Goal: Communication & Community: Answer question/provide support

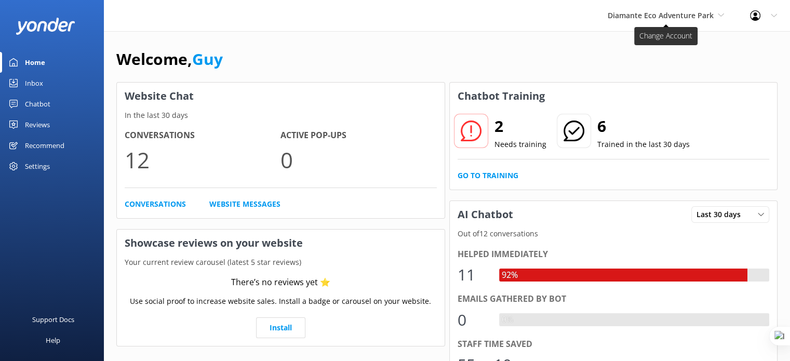
click at [648, 20] on span "Diamante Eco Adventure Park" at bounding box center [661, 15] width 106 height 10
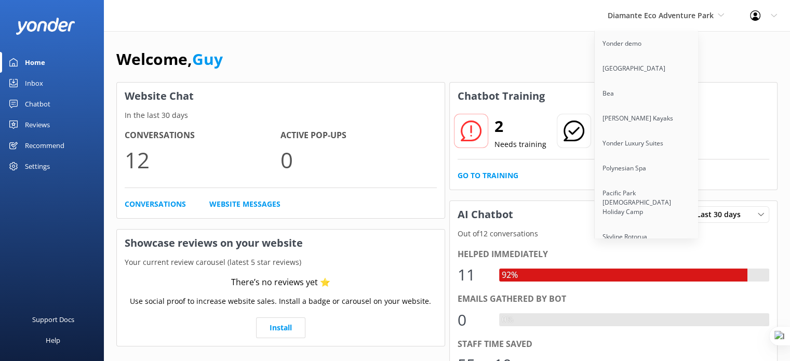
scroll to position [2401, 0]
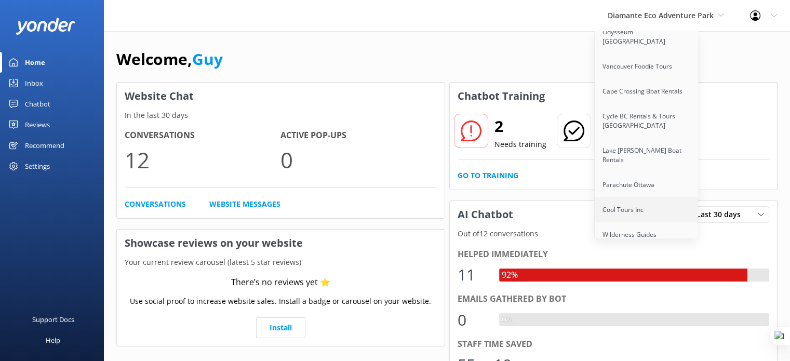
click at [650, 197] on link "Cool Tours Inc" at bounding box center [647, 209] width 104 height 25
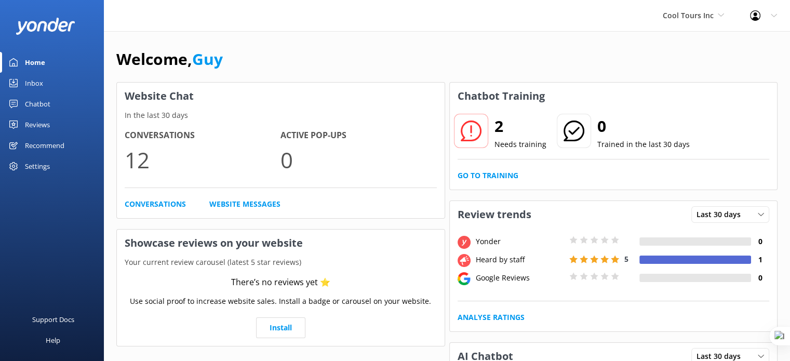
click at [33, 100] on div "Chatbot" at bounding box center [37, 103] width 25 height 21
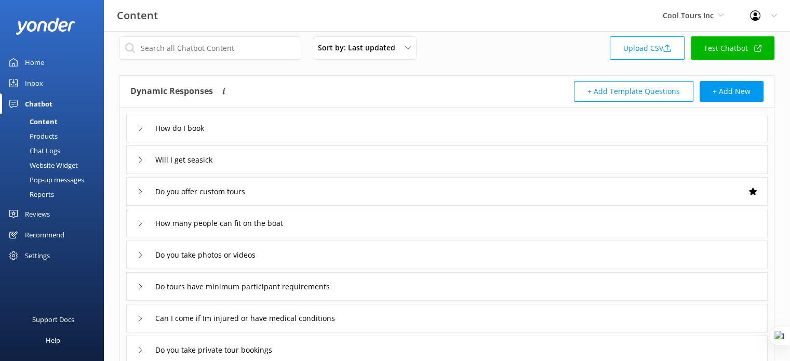
scroll to position [12, 0]
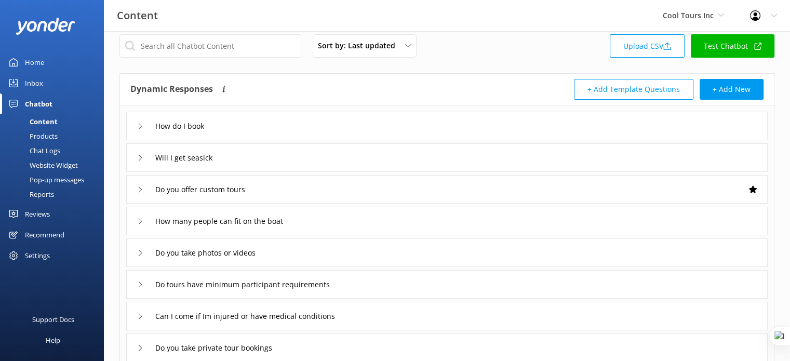
click at [35, 207] on div "Reviews" at bounding box center [37, 214] width 25 height 21
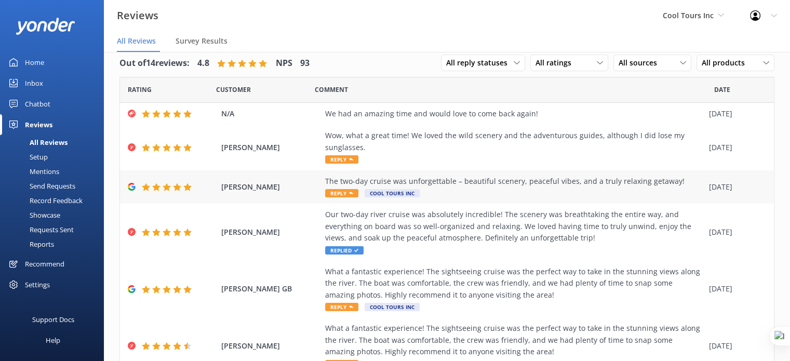
click at [345, 195] on span "Reply" at bounding box center [341, 193] width 33 height 8
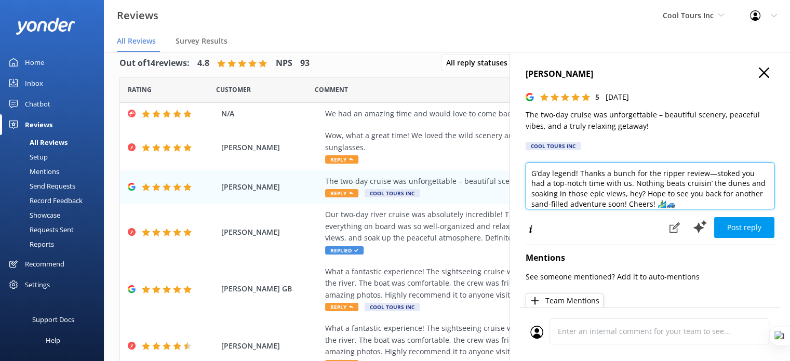
drag, startPoint x: 704, startPoint y: 205, endPoint x: 513, endPoint y: 162, distance: 196.4
click at [513, 162] on div "[PERSON_NAME] 5 [DATE] The two-day cruise was unforgettable – beautiful scenery…" at bounding box center [649, 232] width 280 height 361
paste textarea "Thank you so much for your great feedback! If you haven’t already, we’d be supe…"
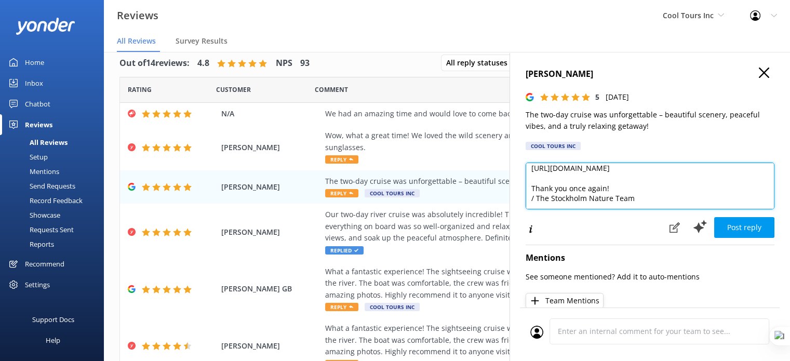
scroll to position [109, 0]
drag, startPoint x: 640, startPoint y: 194, endPoint x: 519, endPoint y: 199, distance: 121.1
click at [519, 199] on div "[PERSON_NAME] 5 [DATE] The two-day cruise was unforgettable – beautiful scenery…" at bounding box center [649, 232] width 280 height 361
click at [629, 186] on textarea "Thank you so much for your great feedback! If you haven’t already, we’d be supe…" at bounding box center [650, 186] width 249 height 47
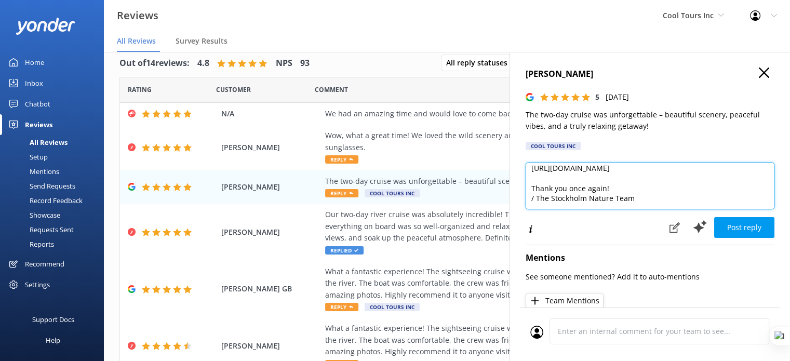
drag, startPoint x: 641, startPoint y: 186, endPoint x: 524, endPoint y: 193, distance: 118.1
click at [524, 193] on div "[PERSON_NAME] 5 [DATE] The two-day cruise was unforgettable – beautiful scenery…" at bounding box center [649, 232] width 280 height 361
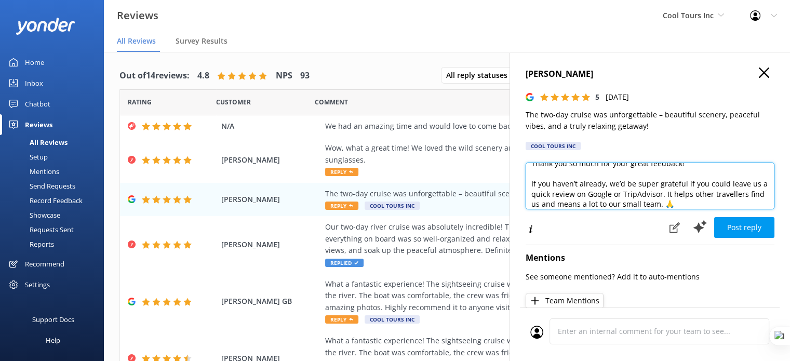
scroll to position [12, 0]
drag, startPoint x: 530, startPoint y: 181, endPoint x: 665, endPoint y: 191, distance: 134.9
click at [665, 191] on textarea "Thank you so much for your great feedback! If you haven’t already, we’d be supe…" at bounding box center [650, 186] width 249 height 47
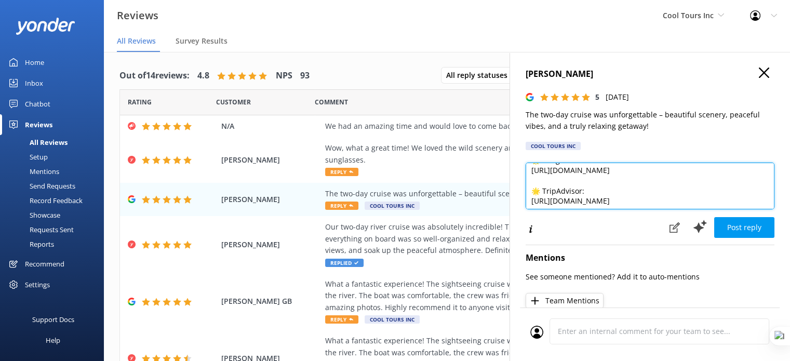
scroll to position [52, 0]
drag, startPoint x: 687, startPoint y: 189, endPoint x: 531, endPoint y: 181, distance: 155.5
click at [531, 181] on textarea "Thank you so much for your great feedback! We really appreciate your review! It…" at bounding box center [650, 186] width 249 height 47
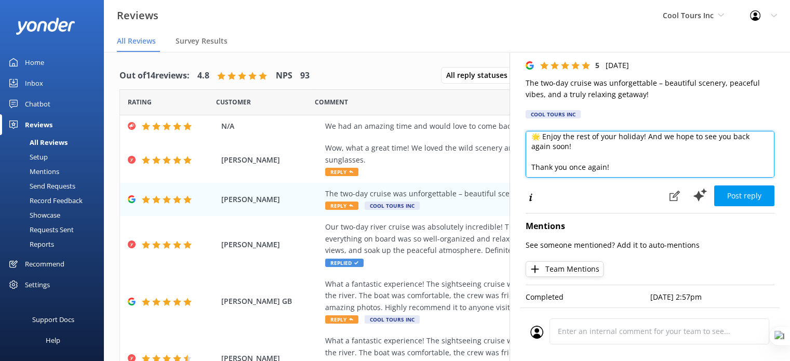
scroll to position [26, 0]
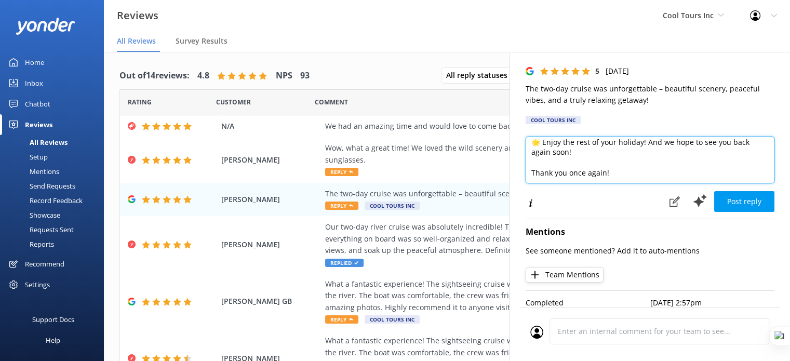
click at [549, 167] on textarea "Thank you so much for your great feedback! We really appreciate your review! It…" at bounding box center [650, 160] width 249 height 47
type textarea "Thank you so much for your great feedback! We really appreciate your review! It…"
drag, startPoint x: 608, startPoint y: 160, endPoint x: 578, endPoint y: 167, distance: 31.4
click at [578, 167] on textarea "Thank you so much for your great feedback! We really appreciate your review! It…" at bounding box center [650, 160] width 249 height 47
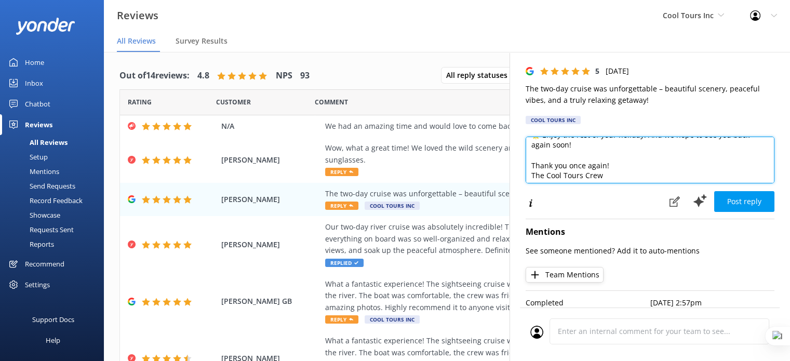
click at [627, 176] on textarea "Thank you so much for your great feedback! We really appreciate your review! It…" at bounding box center [650, 160] width 249 height 47
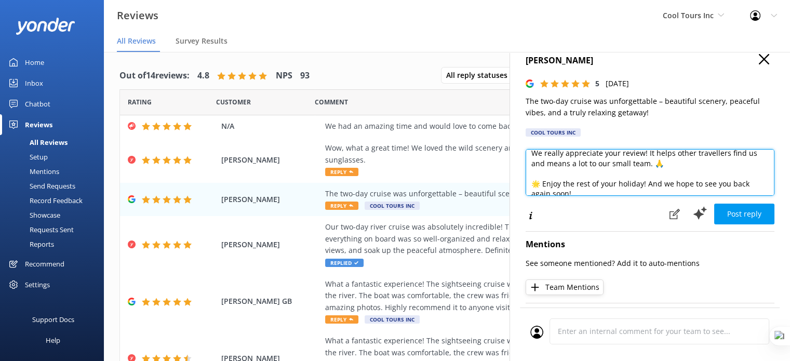
scroll to position [0, 0]
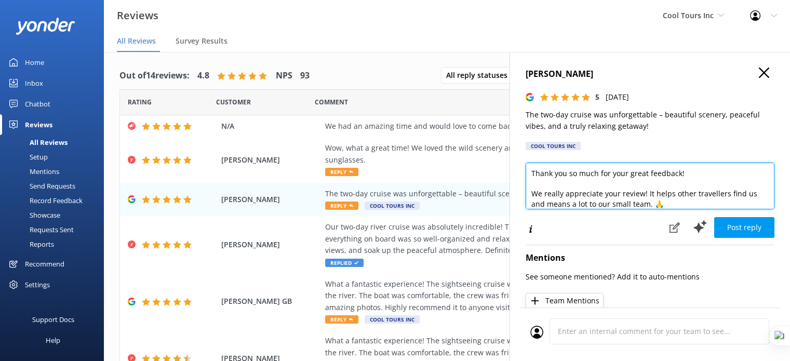
drag, startPoint x: 578, startPoint y: 180, endPoint x: 522, endPoint y: 164, distance: 57.5
click at [522, 164] on div "[PERSON_NAME] 5 [DATE] The two-day cruise was unforgettable – beautiful scenery…" at bounding box center [649, 232] width 280 height 361
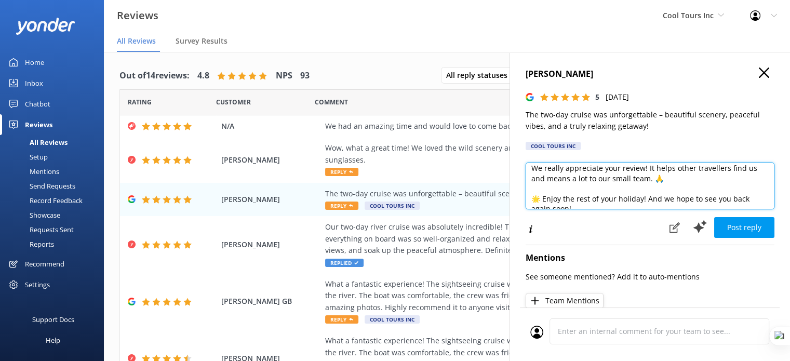
click at [698, 168] on textarea "Thank you so much for your great feedback! We really appreciate your review! It…" at bounding box center [650, 186] width 249 height 47
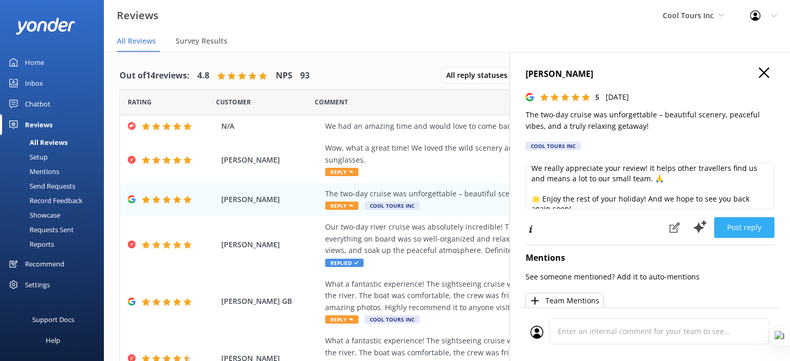
click at [741, 229] on button "Post reply" at bounding box center [744, 227] width 60 height 21
